Goal: Information Seeking & Learning: Learn about a topic

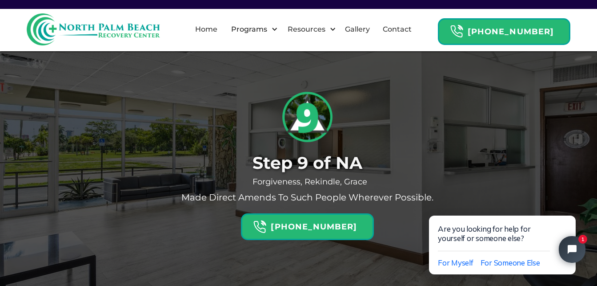
click at [383, 134] on div "Step 9 of NA Forgiveness, Rekindle, [PERSON_NAME] Made direct amends to such pe…" at bounding box center [298, 164] width 387 height 150
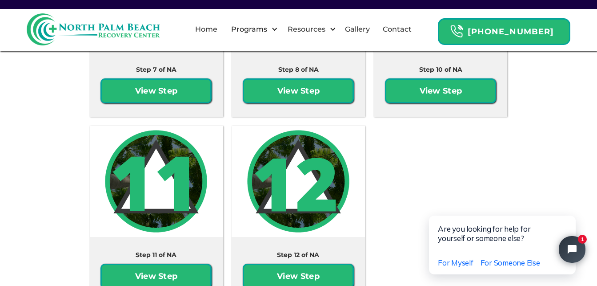
scroll to position [2002, 0]
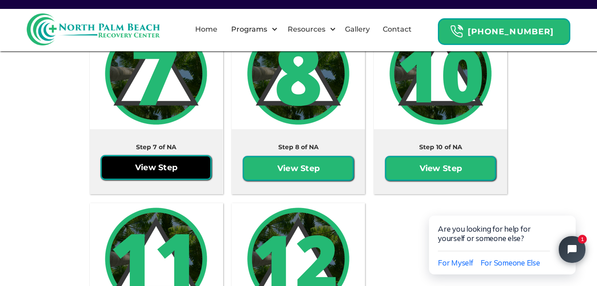
click at [153, 169] on link "View Step" at bounding box center [156, 167] width 111 height 25
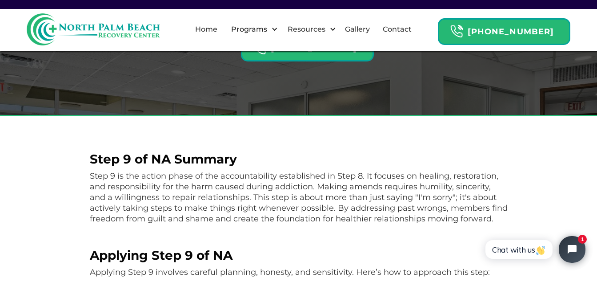
scroll to position [178, 0]
